Goal: Go to known website: Access a specific website the user already knows

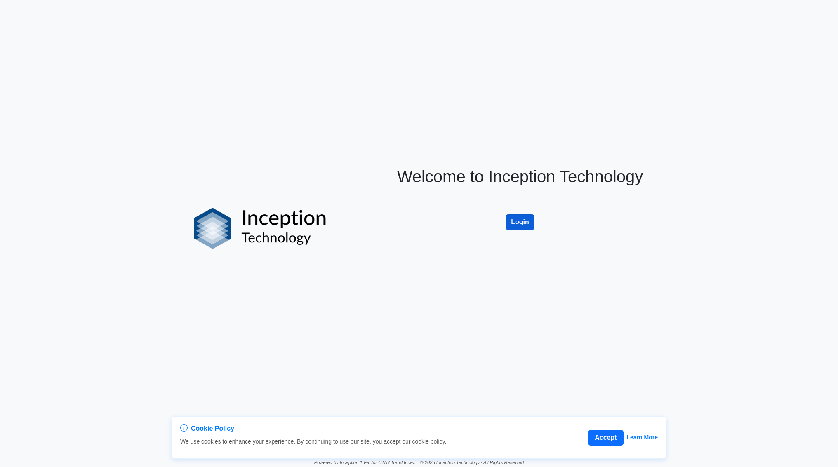
click at [523, 227] on button "Login" at bounding box center [520, 223] width 29 height 16
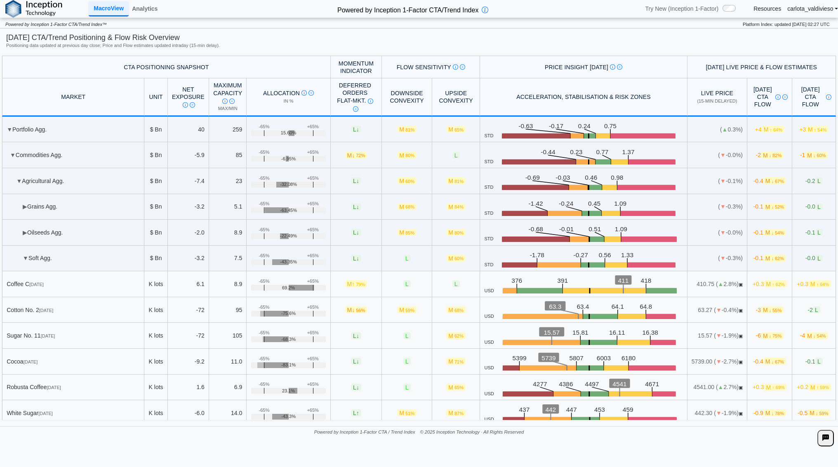
click at [14, 12] on img at bounding box center [33, 9] width 57 height 18
